Goal: Transaction & Acquisition: Purchase product/service

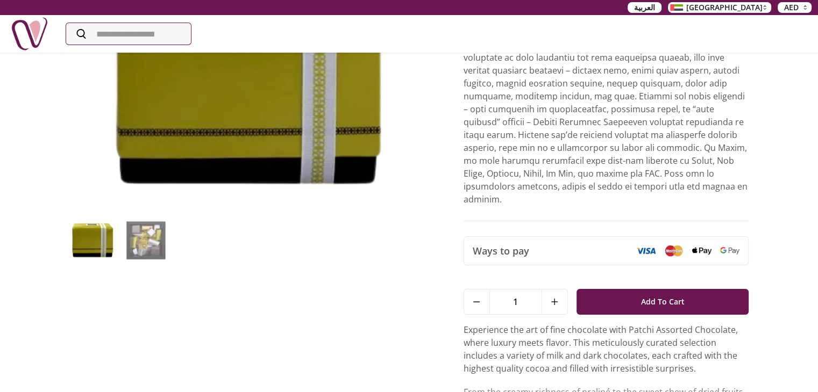
scroll to position [159, 0]
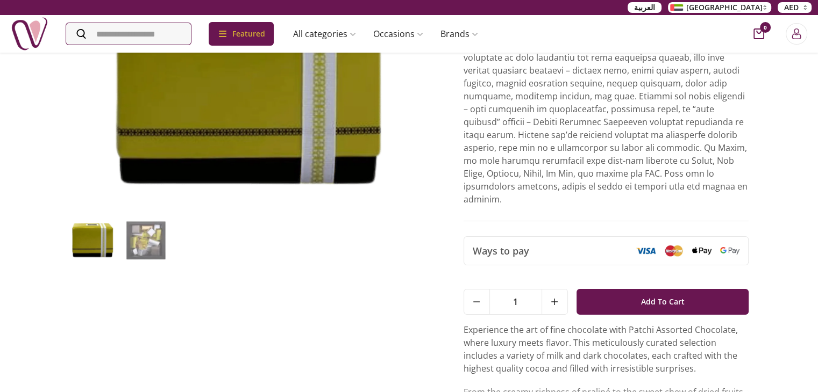
click at [140, 244] on img at bounding box center [145, 240] width 47 height 42
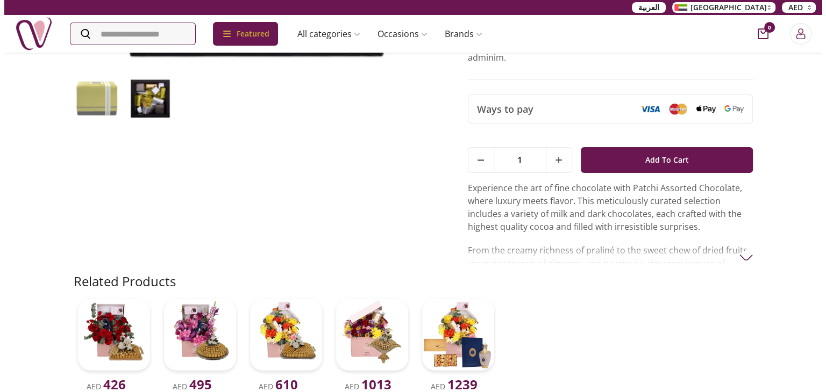
scroll to position [215, 0]
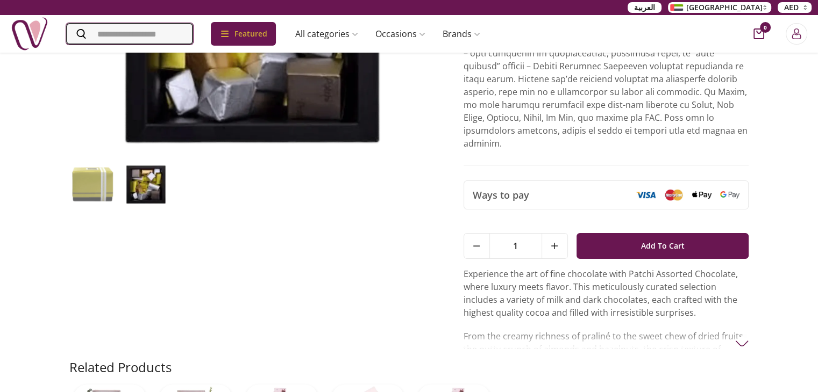
click at [156, 39] on input "Search" at bounding box center [129, 34] width 127 height 22
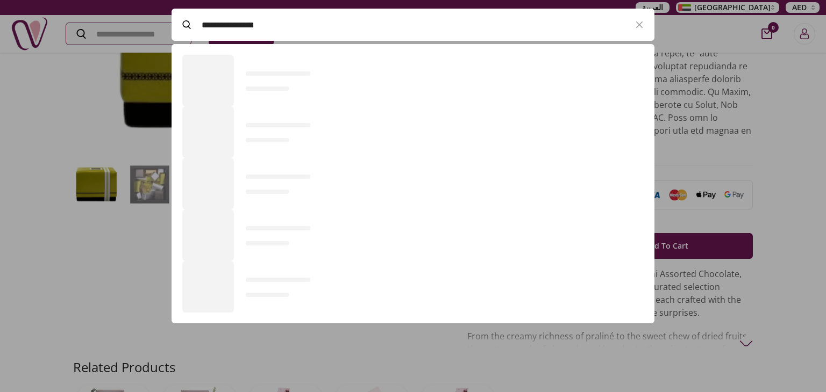
scroll to position [295, 482]
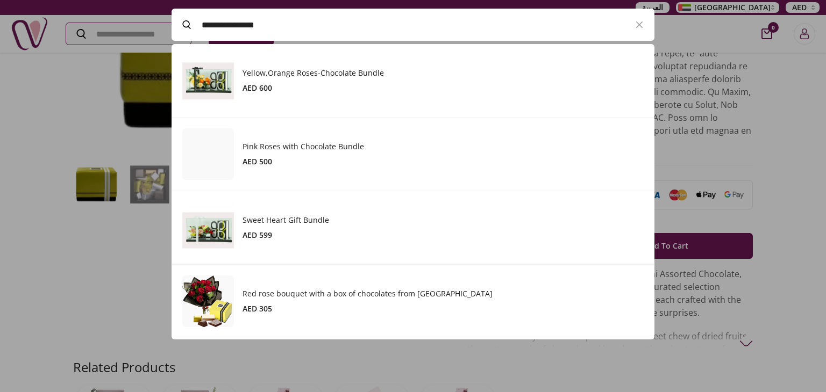
type input "**********"
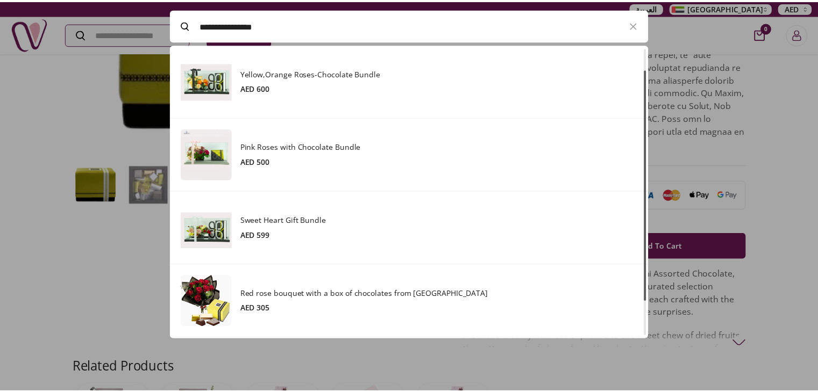
scroll to position [71, 0]
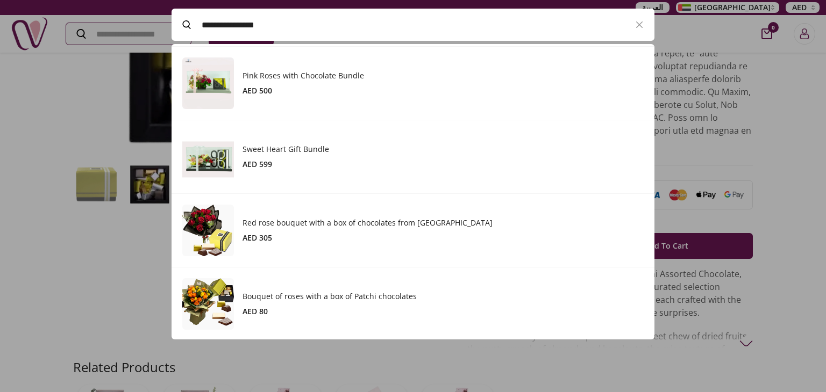
click at [271, 296] on h3 "Bouquet of roses with a box of Patchi chocolates" at bounding box center [442, 296] width 401 height 11
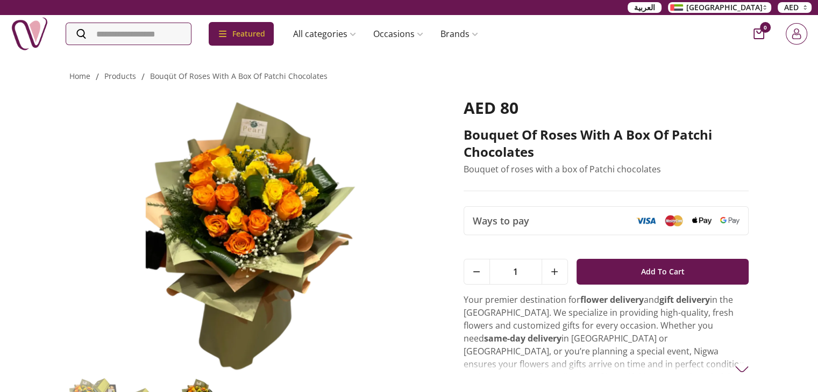
click at [793, 36] on icon "Login" at bounding box center [796, 33] width 11 height 11
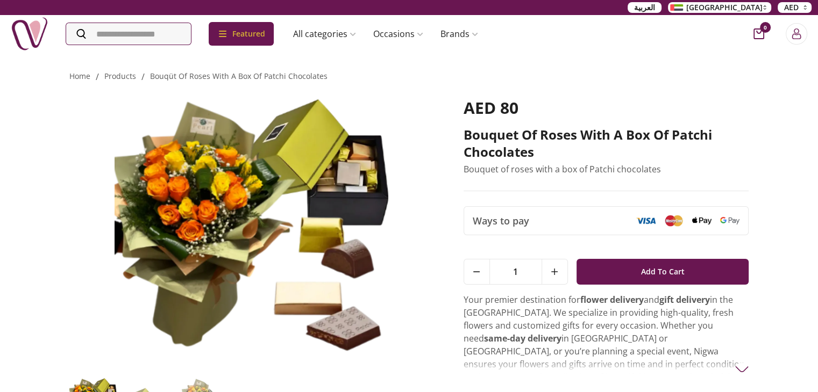
click at [533, 74] on icon "Close panel" at bounding box center [531, 76] width 11 height 11
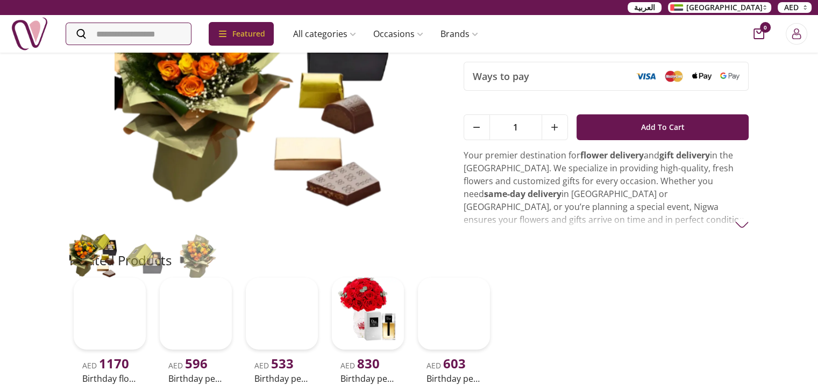
scroll to position [70, 0]
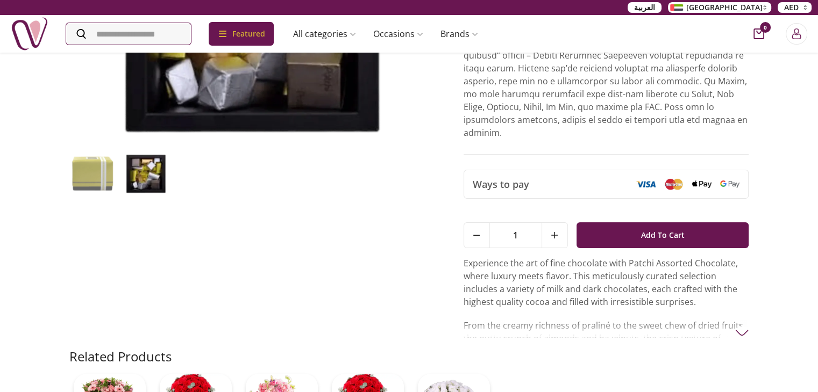
scroll to position [108, 0]
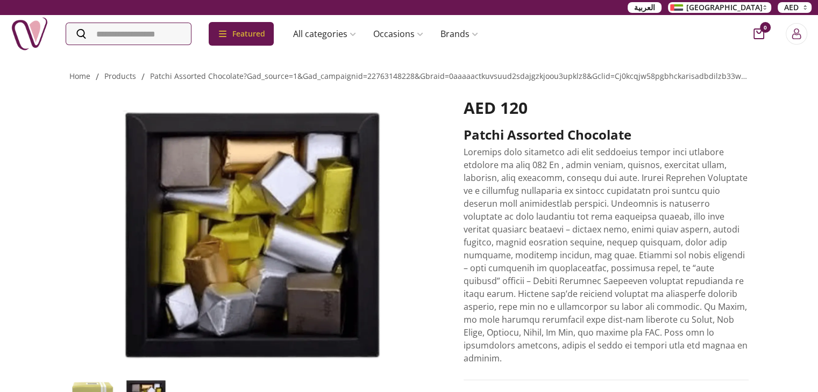
click at [667, 173] on p at bounding box center [605, 255] width 285 height 219
click at [420, 196] on img at bounding box center [251, 235] width 364 height 274
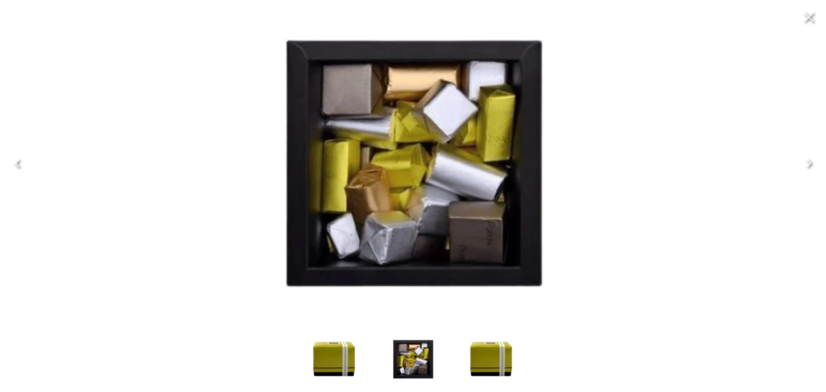
click at [811, 19] on icon "Close" at bounding box center [808, 17] width 17 height 17
